Goal: Find specific page/section: Find specific page/section

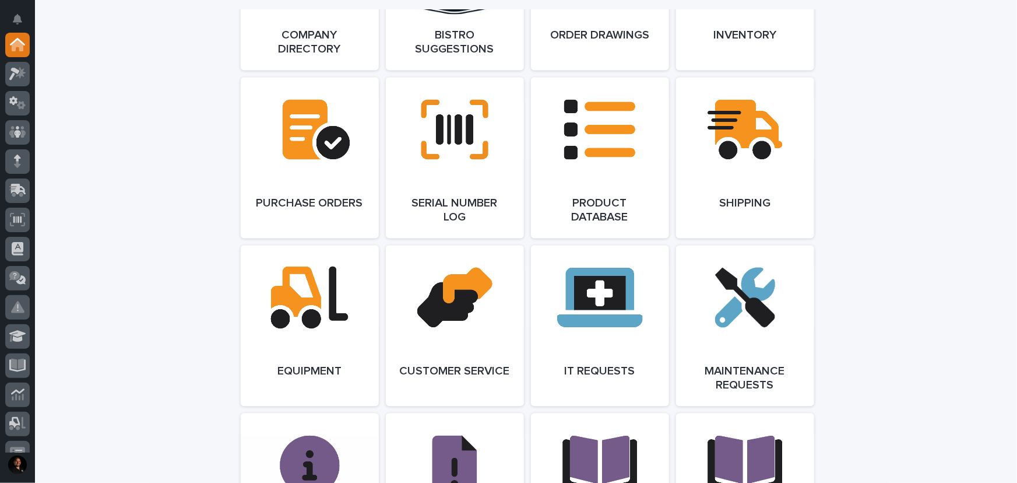
scroll to position [766, 0]
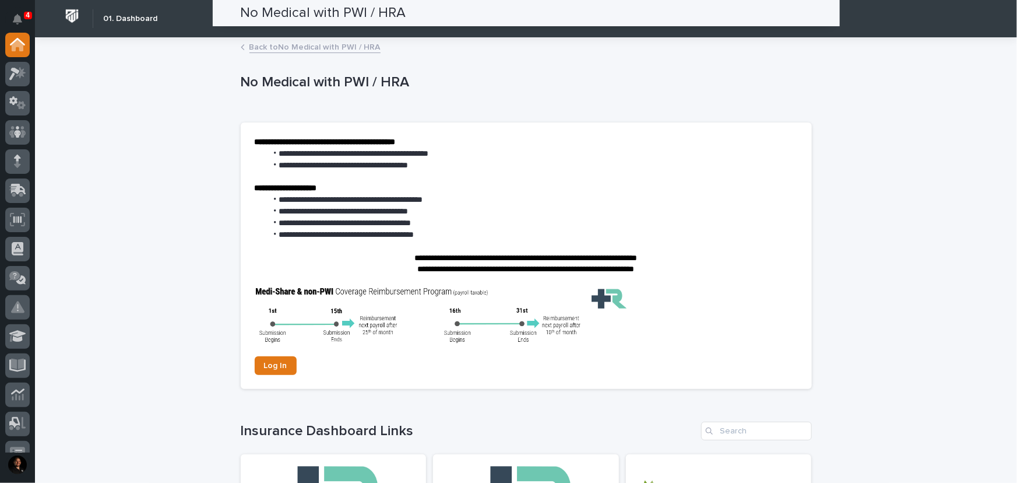
scroll to position [262, 0]
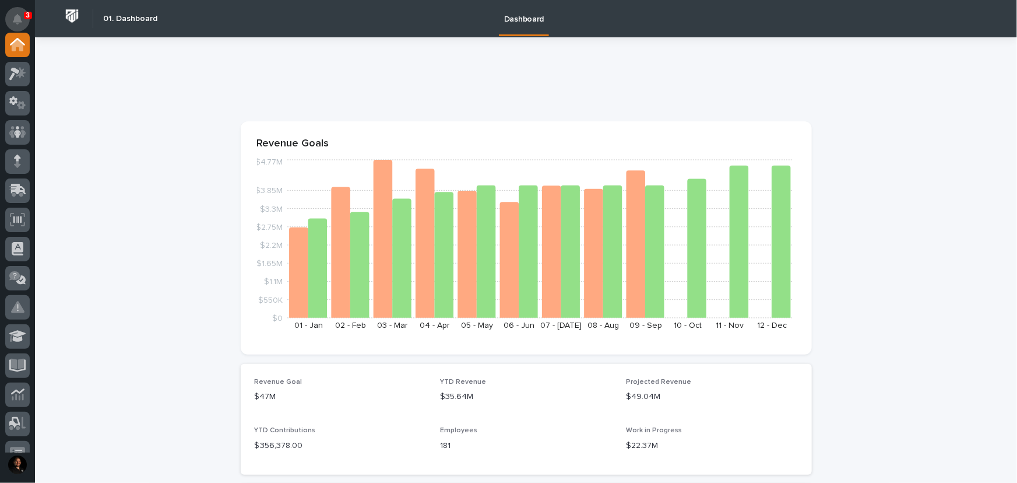
click at [15, 13] on button "Notifications" at bounding box center [17, 19] width 24 height 24
click at [318, 71] on div at bounding box center [524, 80] width 567 height 19
